Goal: Task Accomplishment & Management: Manage account settings

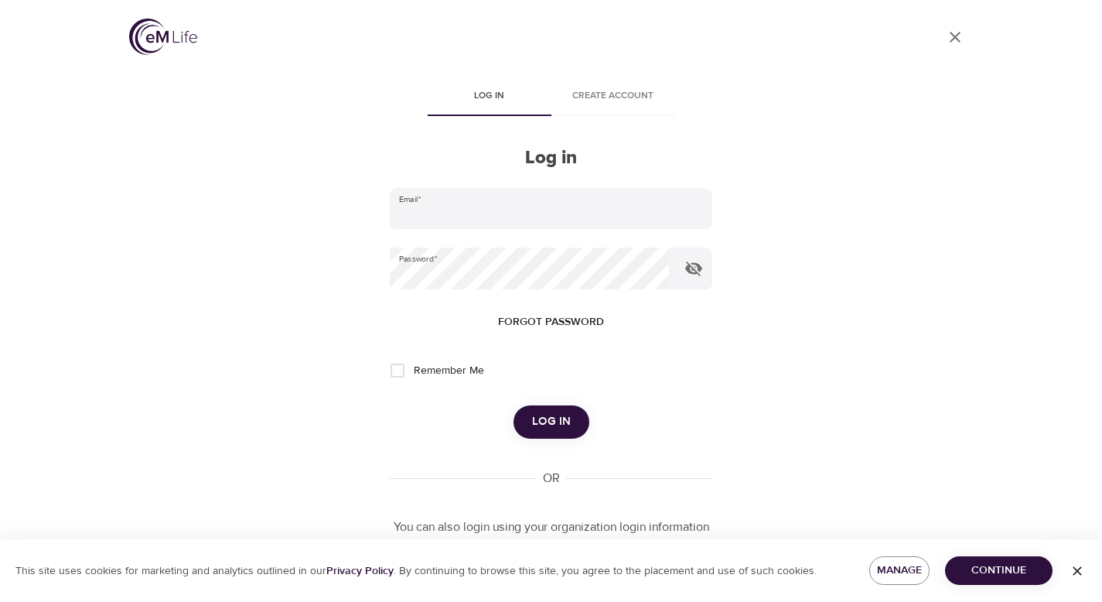
type input "[EMAIL_ADDRESS][DOMAIN_NAME]"
click at [534, 425] on span "Log in" at bounding box center [551, 422] width 39 height 20
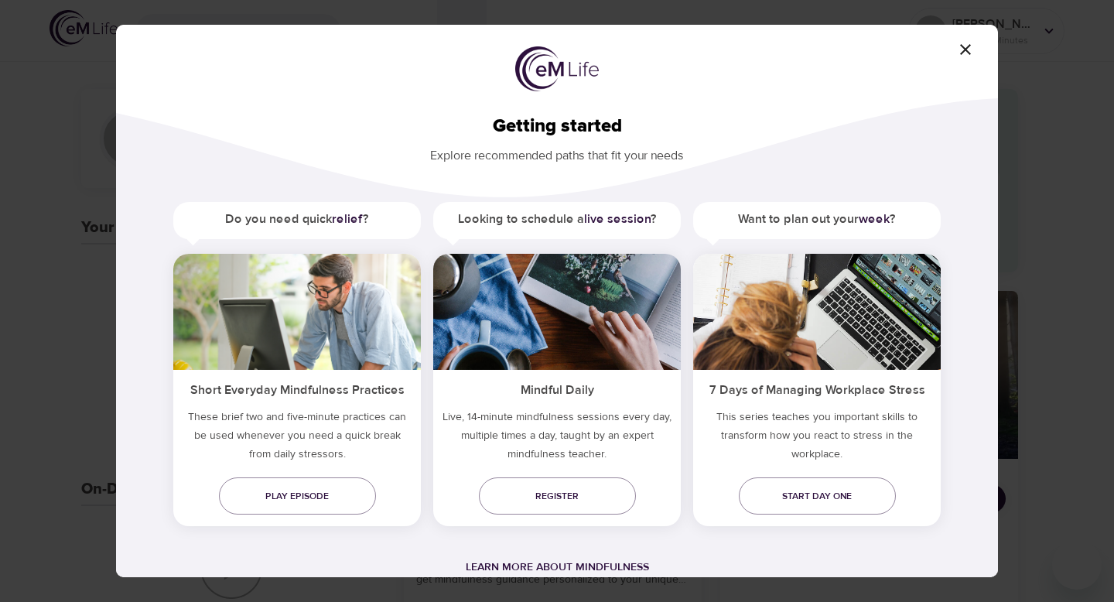
click at [967, 53] on icon "button" at bounding box center [965, 49] width 19 height 19
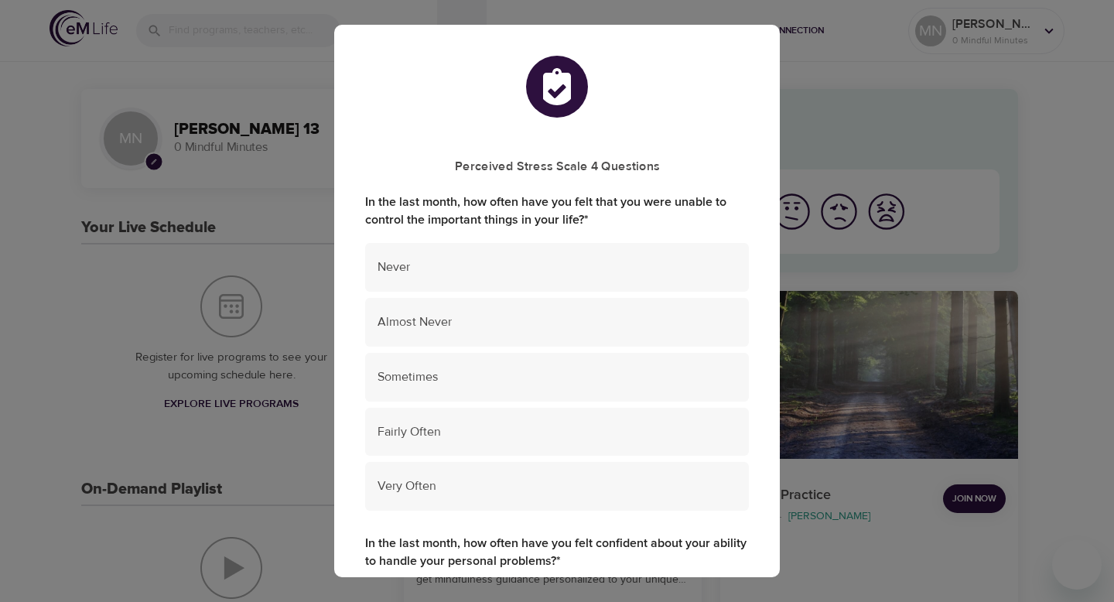
click at [300, 84] on div "Perceived Stress Scale 4 Questions In the last month, how often have you felt t…" at bounding box center [557, 301] width 1114 height 602
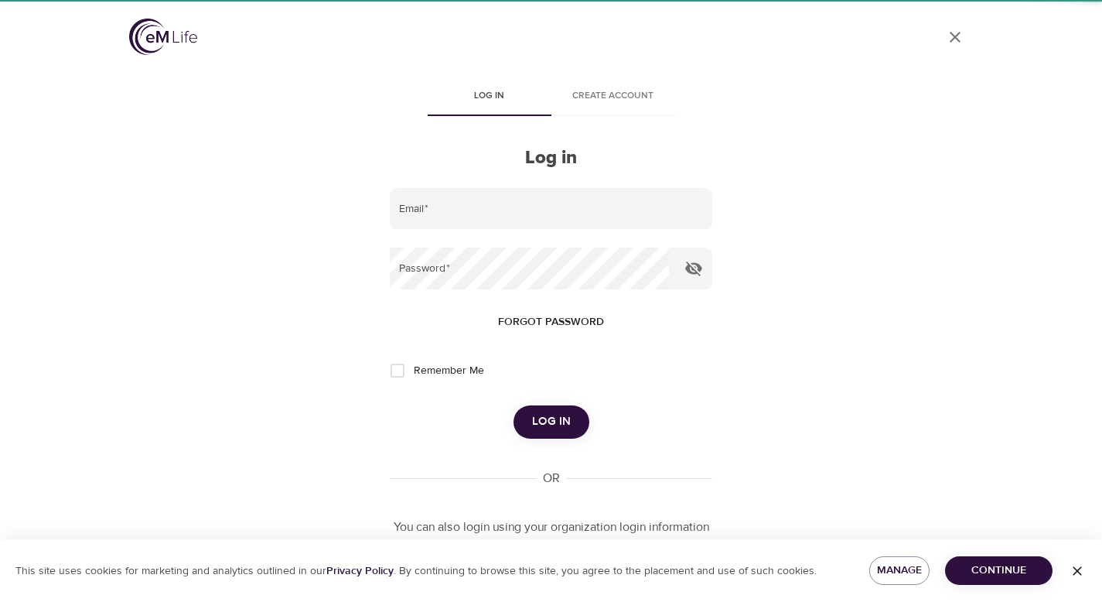
type input "[EMAIL_ADDRESS][DOMAIN_NAME]"
